Goal: Find specific page/section: Find specific page/section

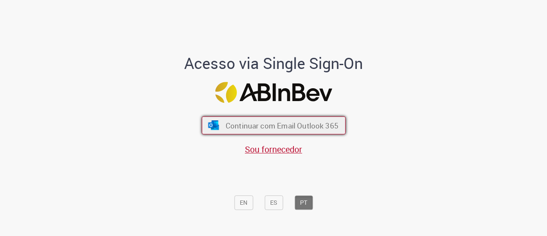
click at [276, 130] on span "Continuar com Email Outlook 365" at bounding box center [281, 125] width 113 height 10
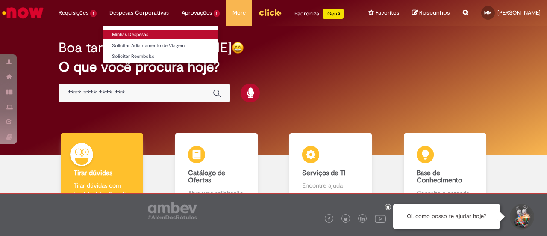
click at [114, 33] on link "Minhas Despesas" at bounding box center [160, 34] width 114 height 9
